Goal: Task Accomplishment & Management: Manage account settings

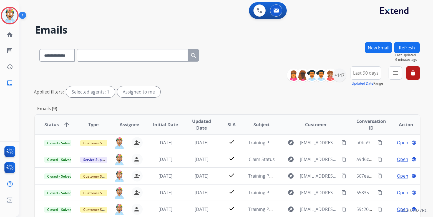
select select "**********"
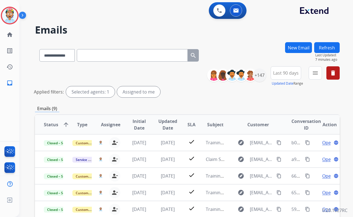
click at [93, 24] on div "**********" at bounding box center [179, 128] width 320 height 217
click at [85, 13] on div "0 Voice Interactions 0 Email Interactions" at bounding box center [183, 11] width 314 height 18
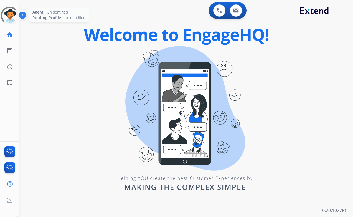
click at [13, 16] on div at bounding box center [10, 16] width 18 height 18
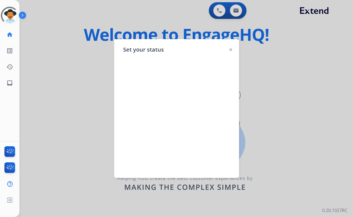
click at [230, 49] on img at bounding box center [230, 49] width 3 height 3
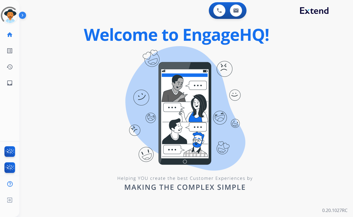
click at [56, 50] on div "0 Voice Interactions 0 Email Interactions swap_horiz Break voice bridge close_f…" at bounding box center [186, 108] width 334 height 217
click at [11, 14] on div at bounding box center [10, 15] width 22 height 22
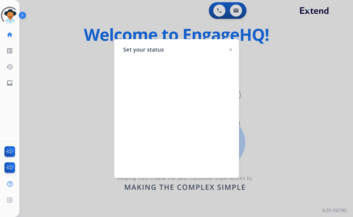
click at [229, 49] on div "Set your status" at bounding box center [176, 108] width 125 height 139
click at [75, 32] on div at bounding box center [176, 108] width 353 height 217
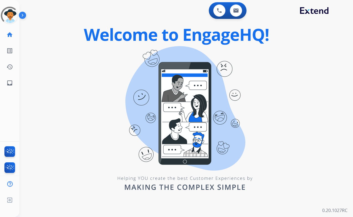
click at [26, 14] on img at bounding box center [23, 16] width 9 height 11
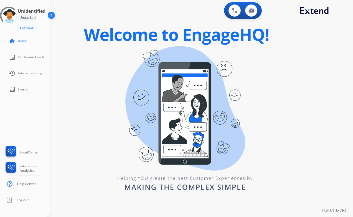
click at [74, 92] on div "0 Voice Interactions 0 Email Interactions swap_horiz Break voice bridge close_f…" at bounding box center [201, 108] width 303 height 217
click at [14, 16] on div at bounding box center [9, 15] width 24 height 24
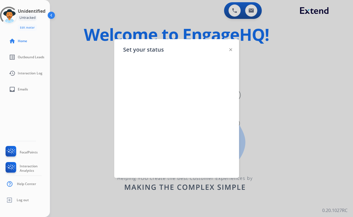
click at [72, 22] on div at bounding box center [176, 108] width 353 height 217
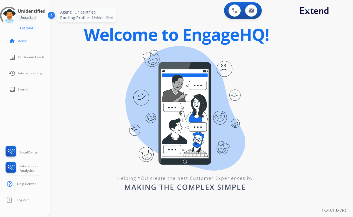
click at [17, 9] on div at bounding box center [9, 16] width 18 height 18
click at [16, 11] on div at bounding box center [9, 15] width 22 height 22
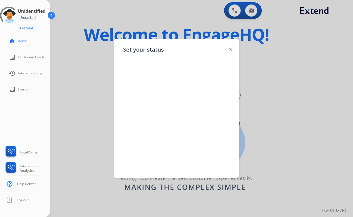
click at [232, 48] on div at bounding box center [230, 49] width 3 height 7
click at [231, 49] on img at bounding box center [230, 49] width 3 height 3
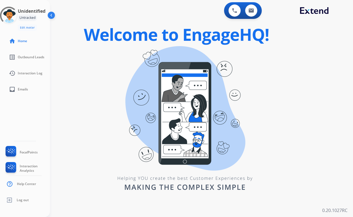
drag, startPoint x: 329, startPoint y: 51, endPoint x: 331, endPoint y: 54, distance: 3.3
click at [331, 54] on div "0 Voice Interactions 0 Email Interactions swap_horiz Break voice bridge close_f…" at bounding box center [201, 108] width 303 height 217
click at [140, 14] on div "0 Voice Interactions 0 Email Interactions" at bounding box center [198, 11] width 283 height 18
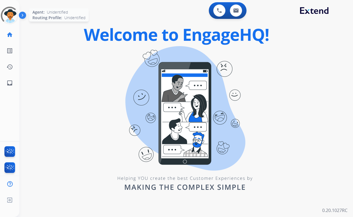
click at [10, 16] on div at bounding box center [10, 16] width 24 height 24
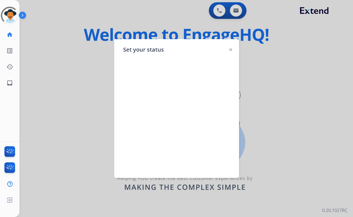
click at [305, 81] on div at bounding box center [176, 108] width 353 height 217
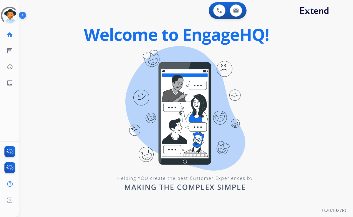
click at [77, 69] on div "0 Voice Interactions 0 Email Interactions swap_horiz Break voice bridge close_f…" at bounding box center [186, 108] width 334 height 217
click at [20, 16] on img at bounding box center [23, 16] width 9 height 11
